Goal: Information Seeking & Learning: Learn about a topic

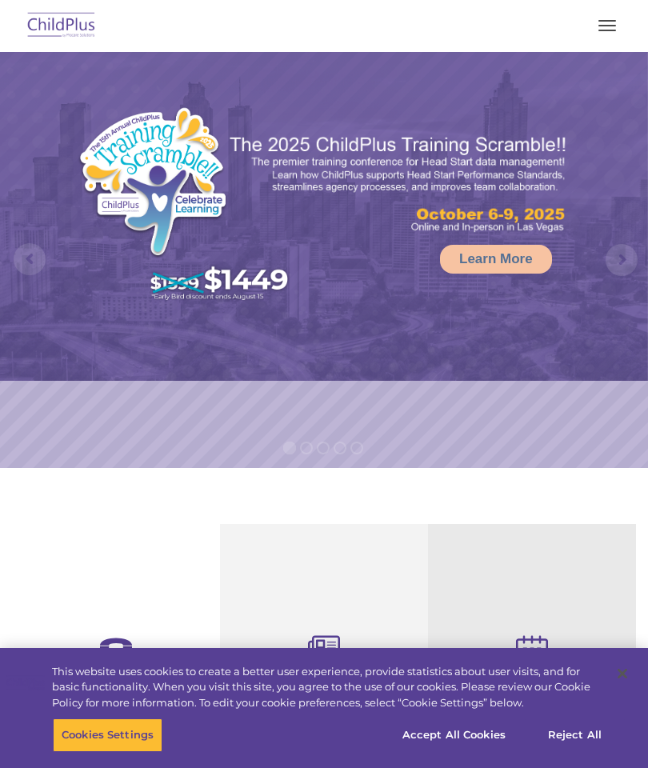
select select "MEDIUM"
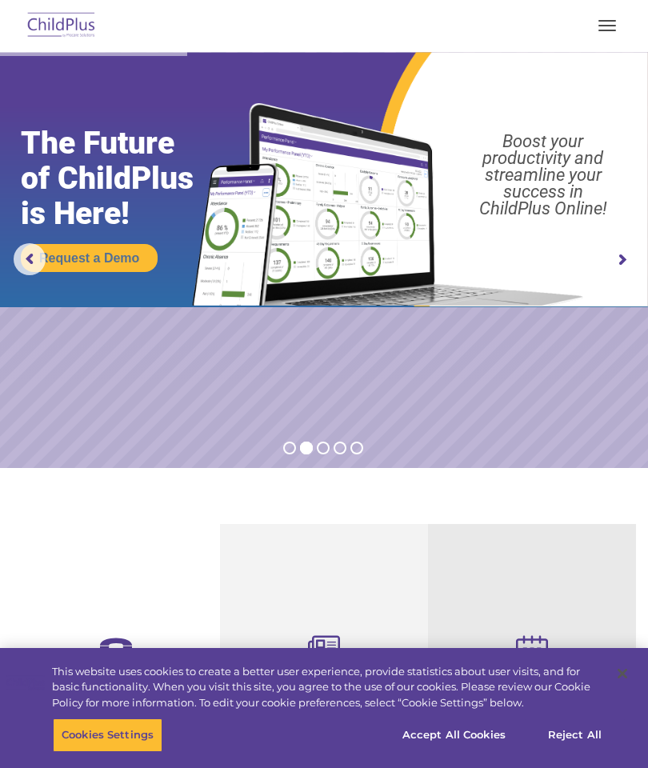
click at [611, 26] on span "button" at bounding box center [608, 26] width 18 height 2
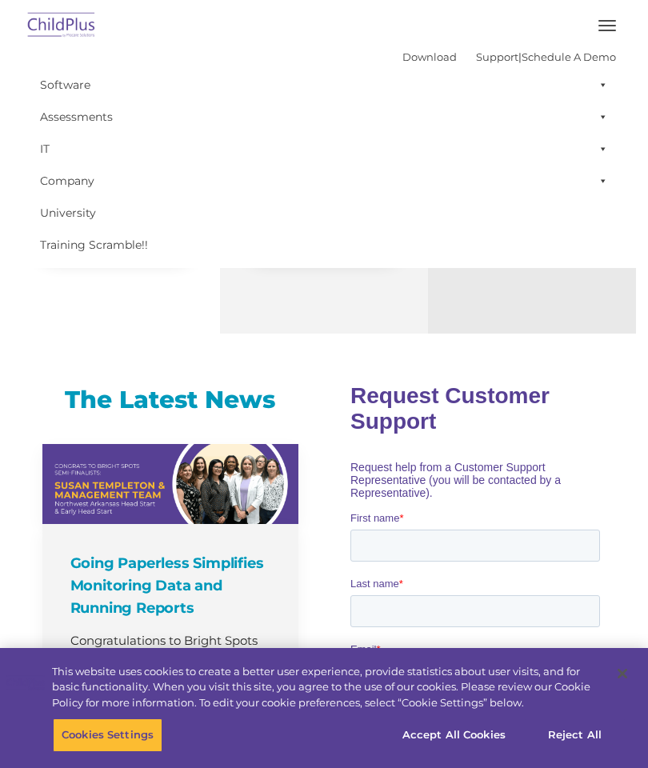
scroll to position [695, 0]
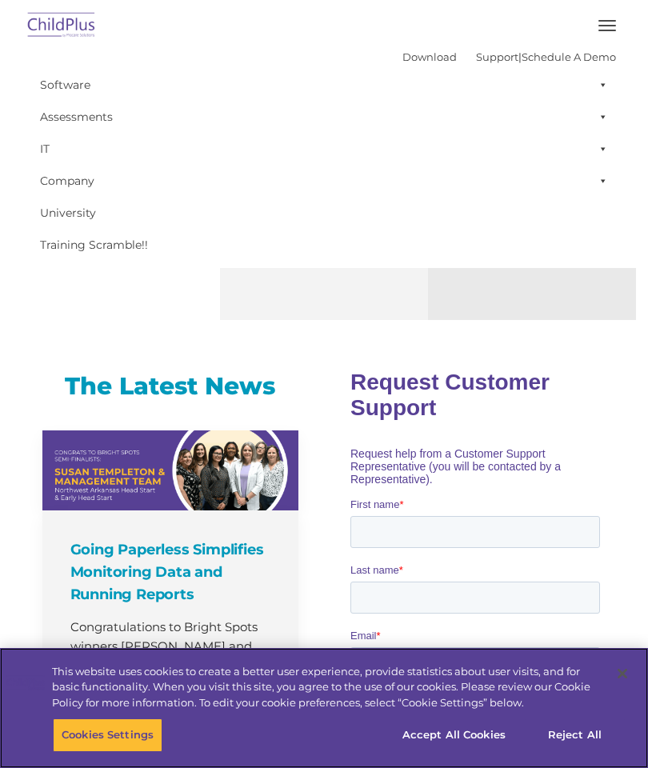
click at [480, 752] on button "Accept All Cookies" at bounding box center [454, 736] width 121 height 34
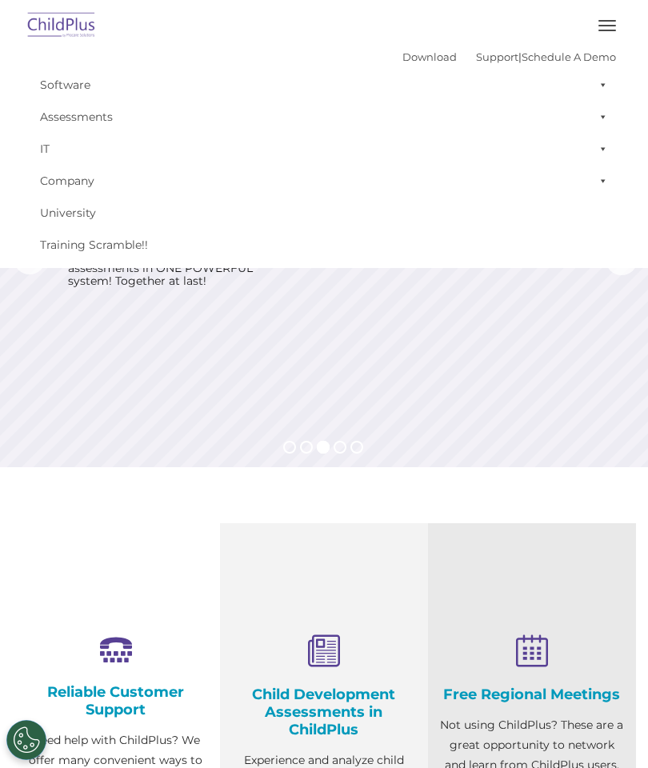
scroll to position [0, 0]
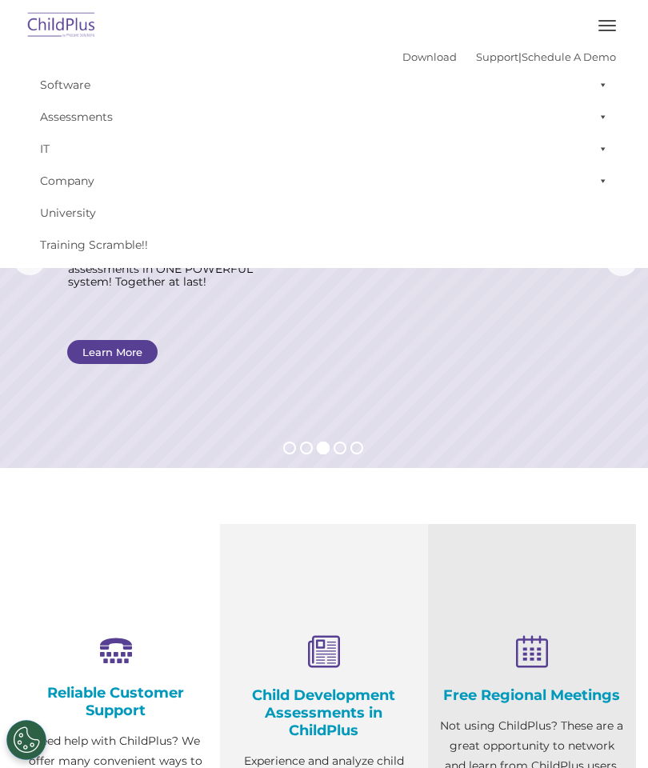
click at [611, 30] on span "button" at bounding box center [608, 31] width 18 height 2
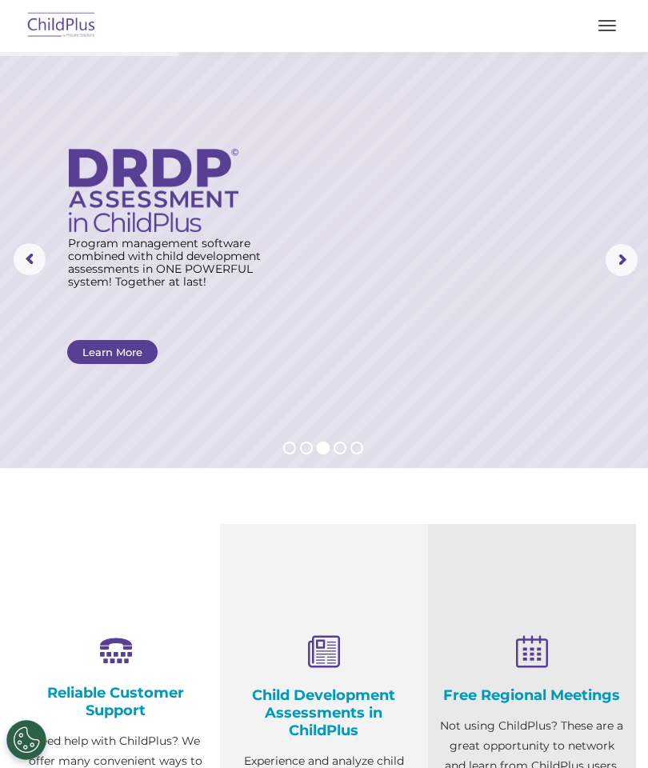
click at [599, 30] on span "button" at bounding box center [608, 31] width 18 height 2
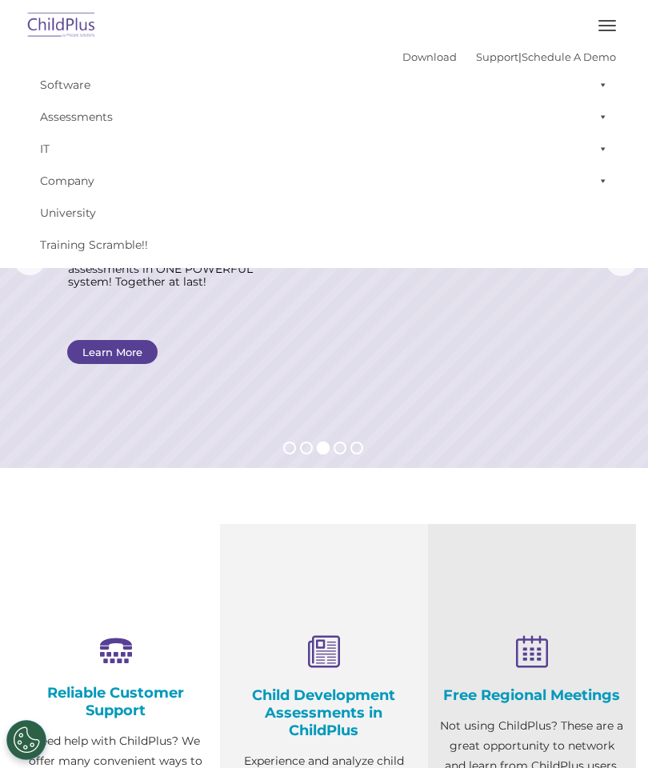
click at [76, 90] on link "Software" at bounding box center [324, 85] width 584 height 32
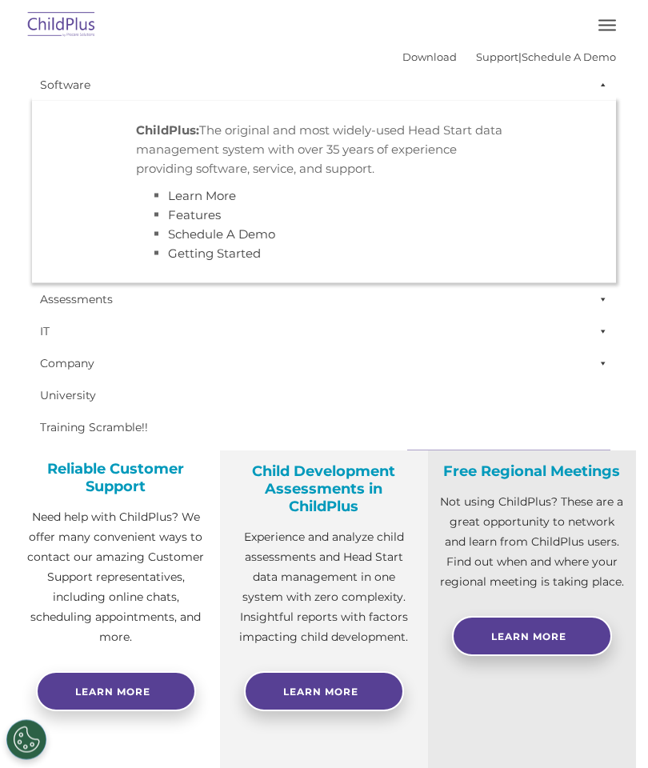
scroll to position [220, 0]
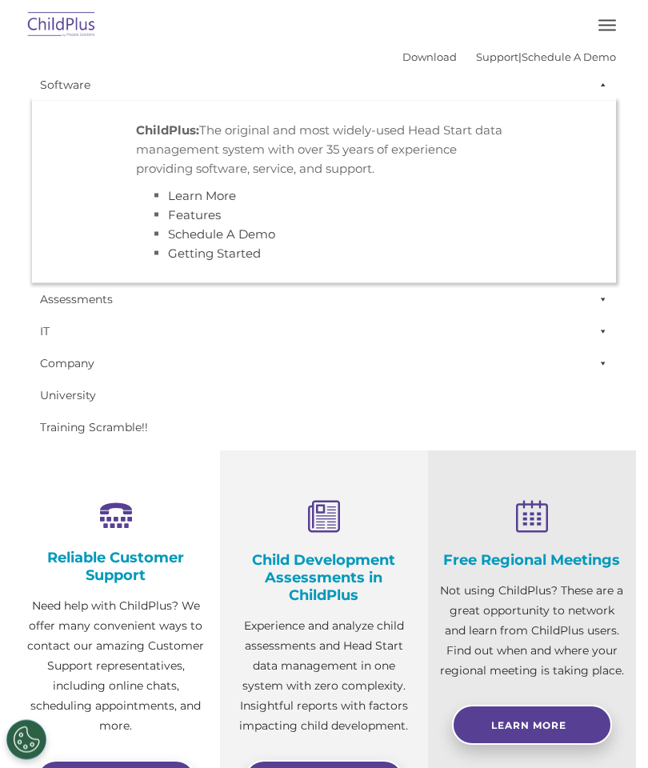
click at [577, 559] on h4 "Free Regional Meetings" at bounding box center [532, 561] width 184 height 18
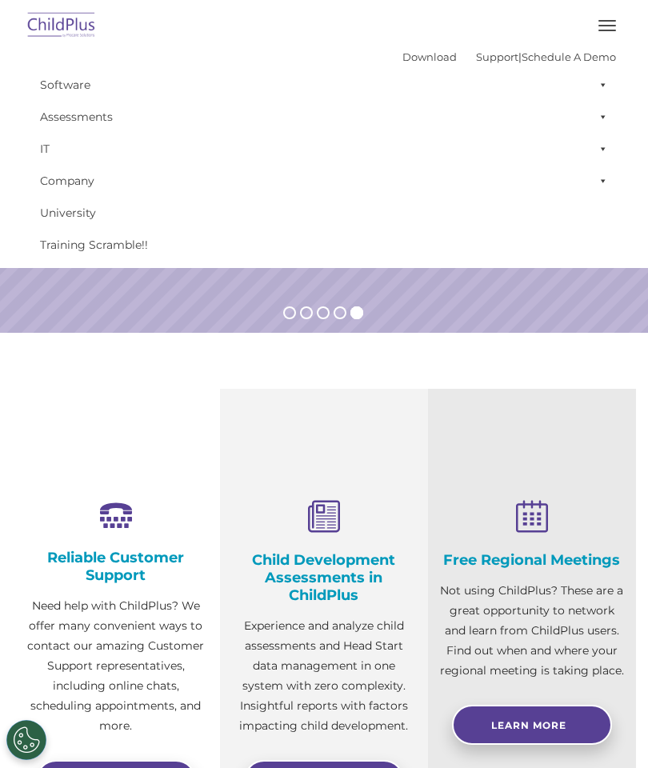
click at [612, 24] on button "button" at bounding box center [608, 26] width 34 height 26
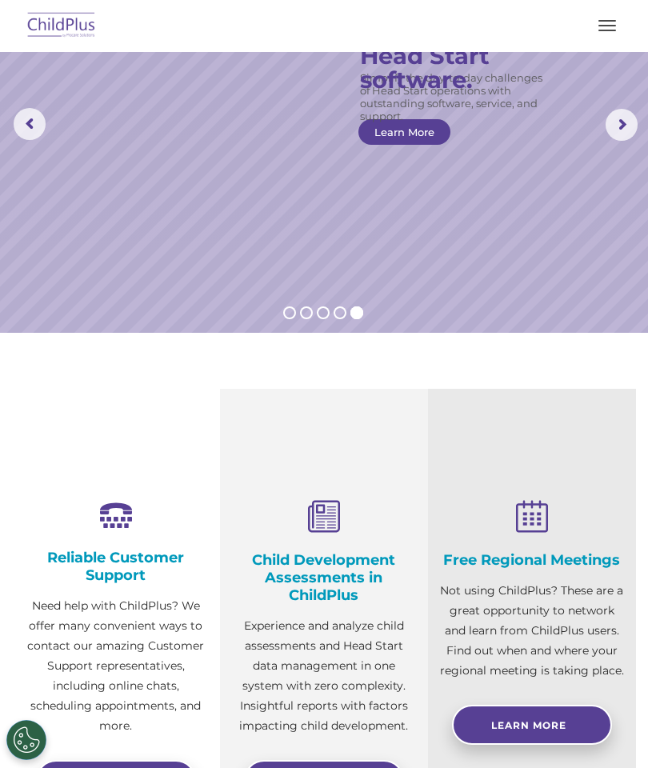
scroll to position [134, 0]
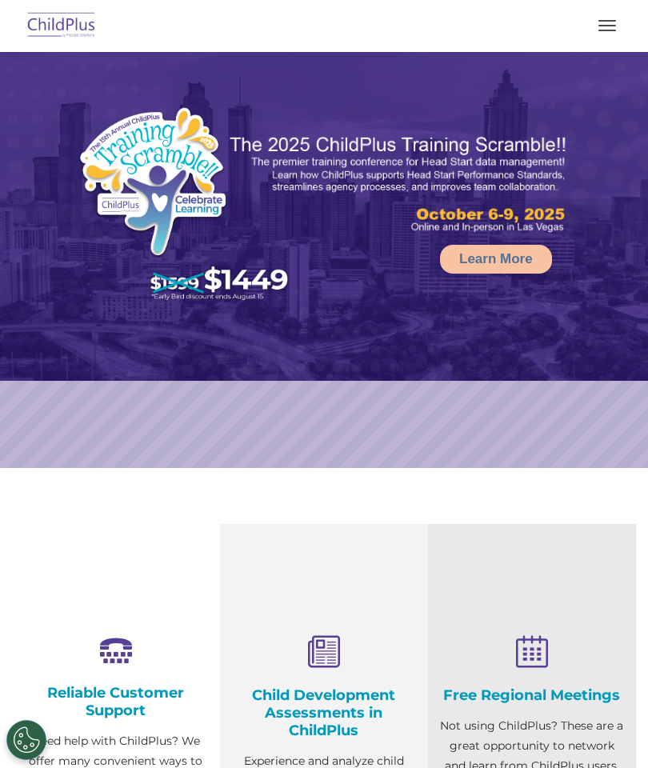
select select "MEDIUM"
